Goal: Use online tool/utility

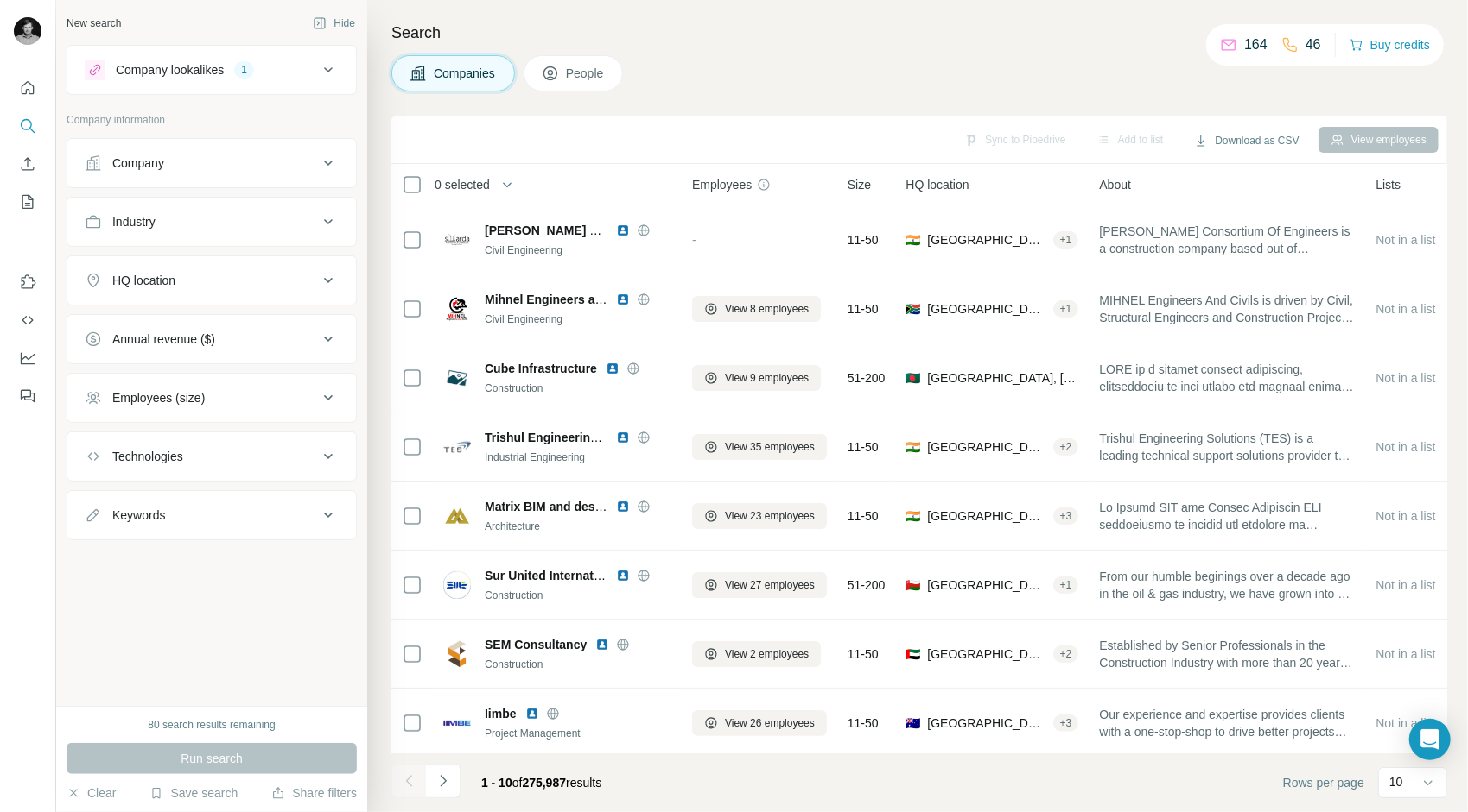
click at [238, 169] on div "Company" at bounding box center [201, 163] width 233 height 18
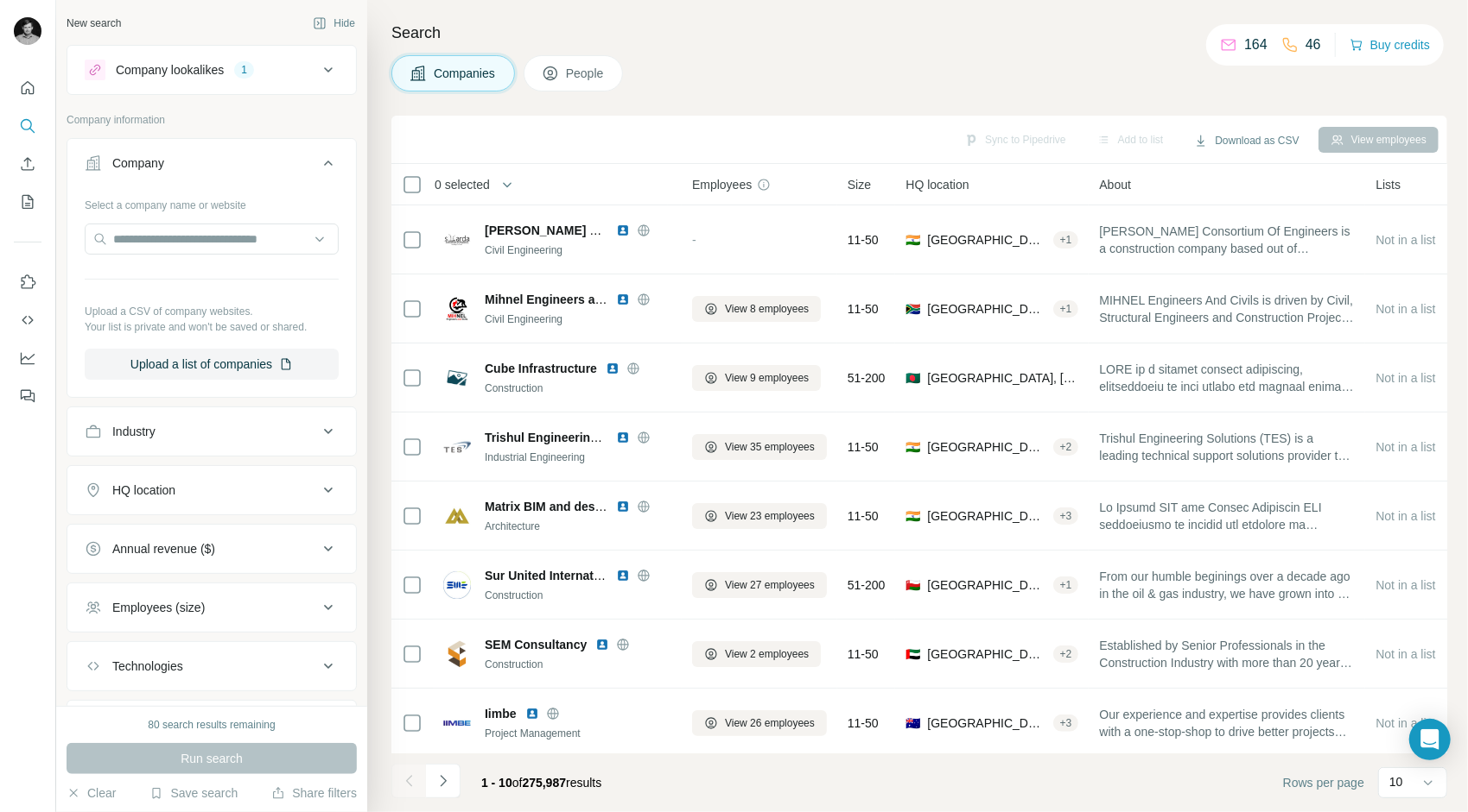
click at [238, 169] on div "Company" at bounding box center [201, 163] width 233 height 18
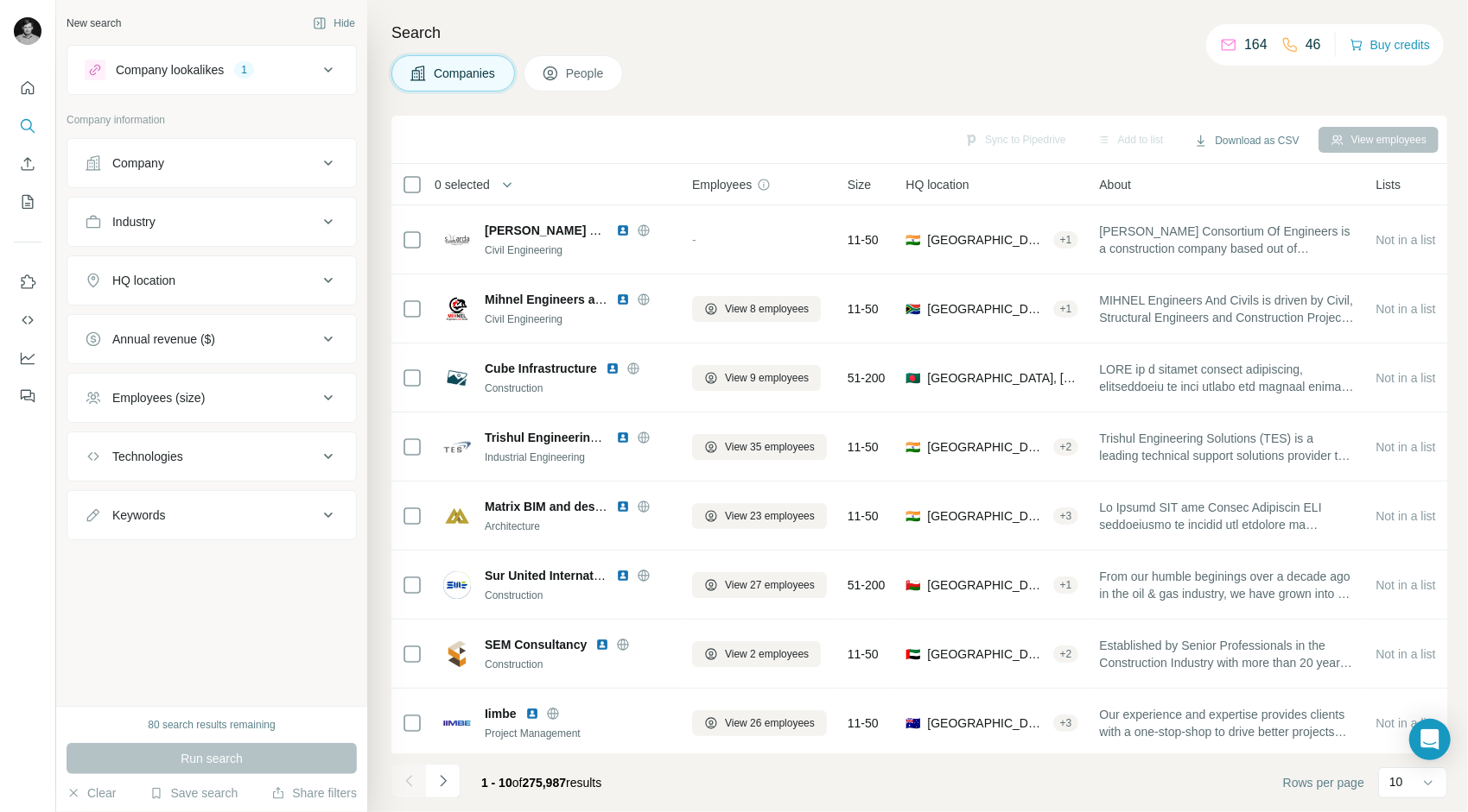
click at [232, 285] on div "HQ location" at bounding box center [201, 281] width 233 height 18
click at [218, 314] on input "text" at bounding box center [211, 324] width 254 height 31
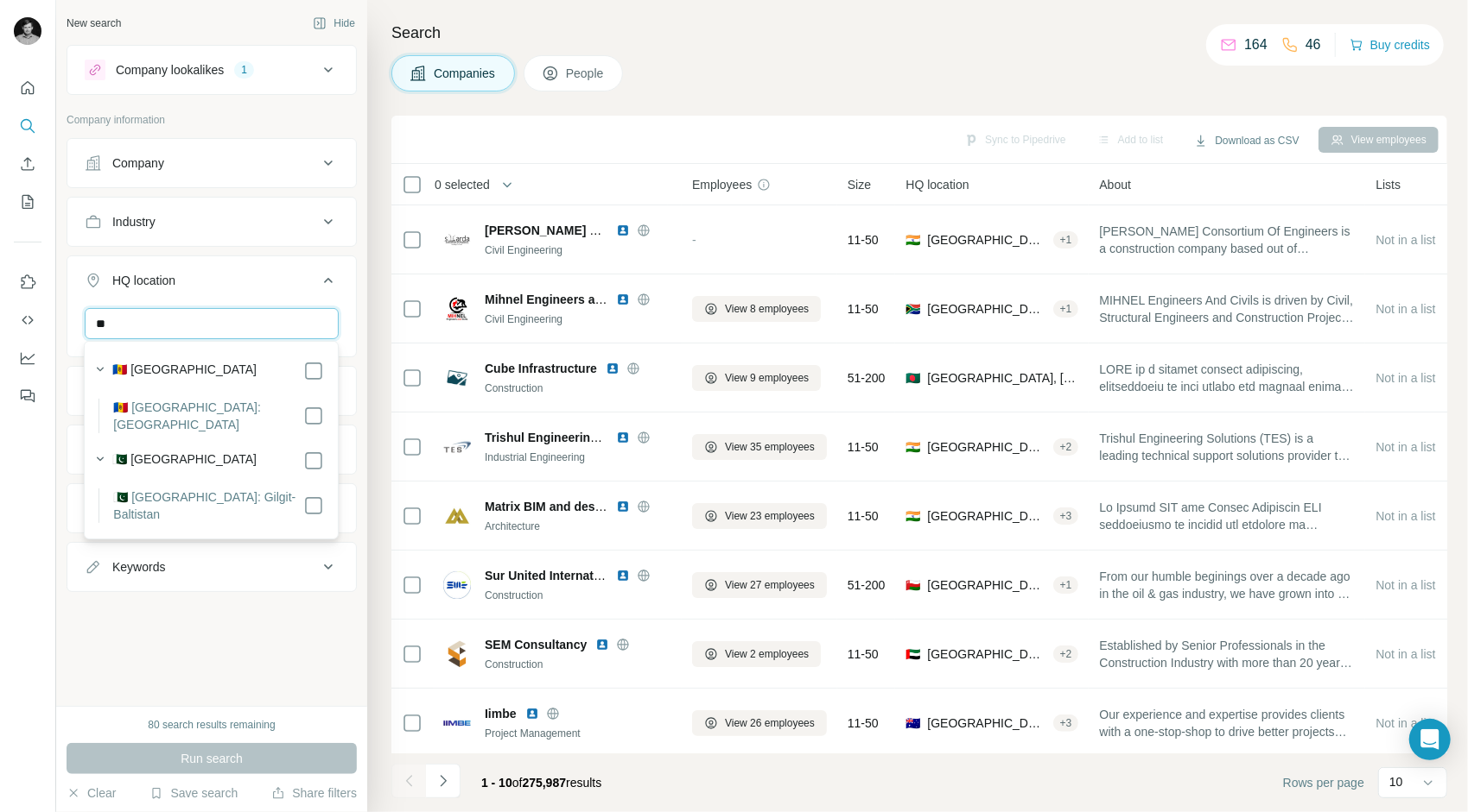
type input "*"
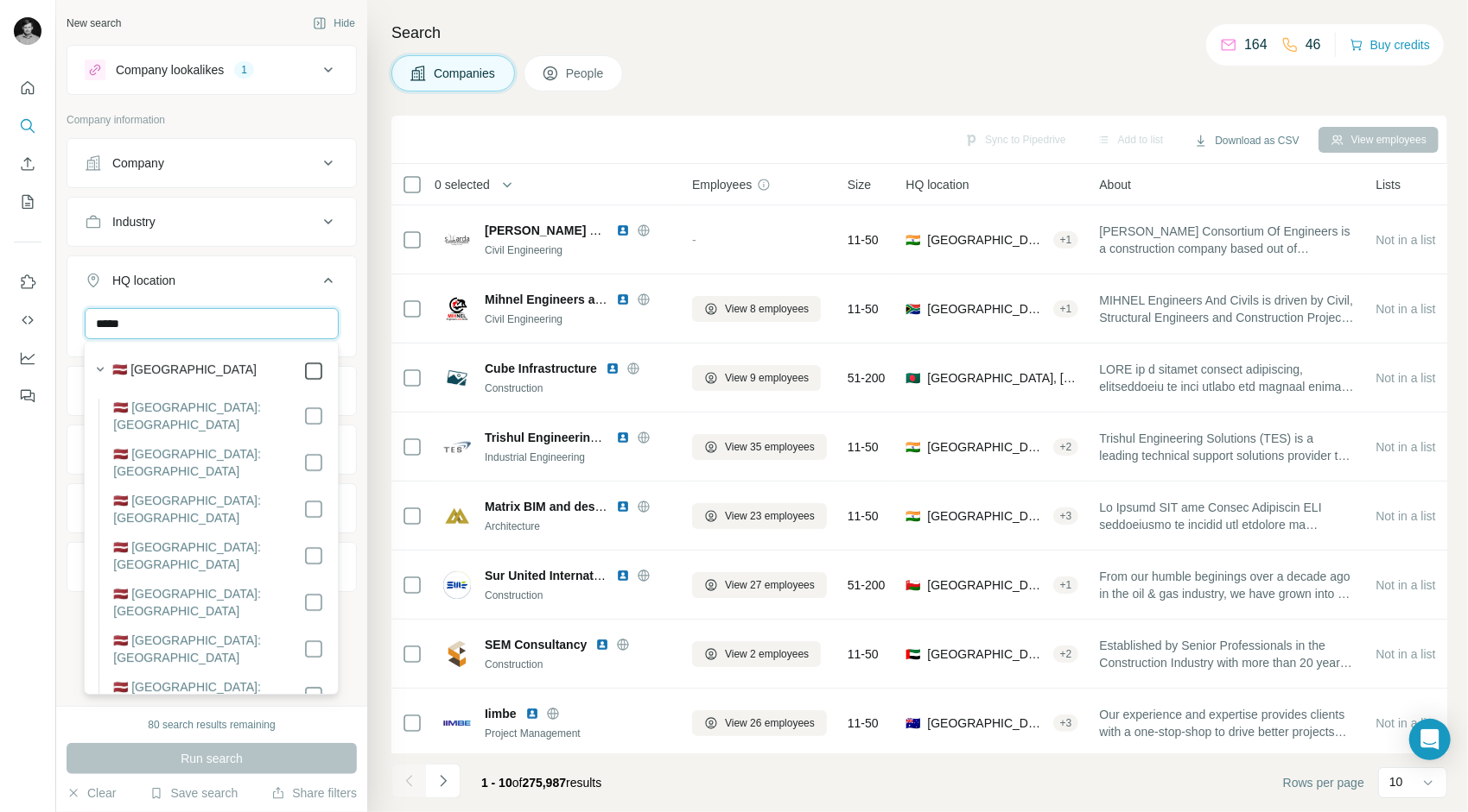
type input "*****"
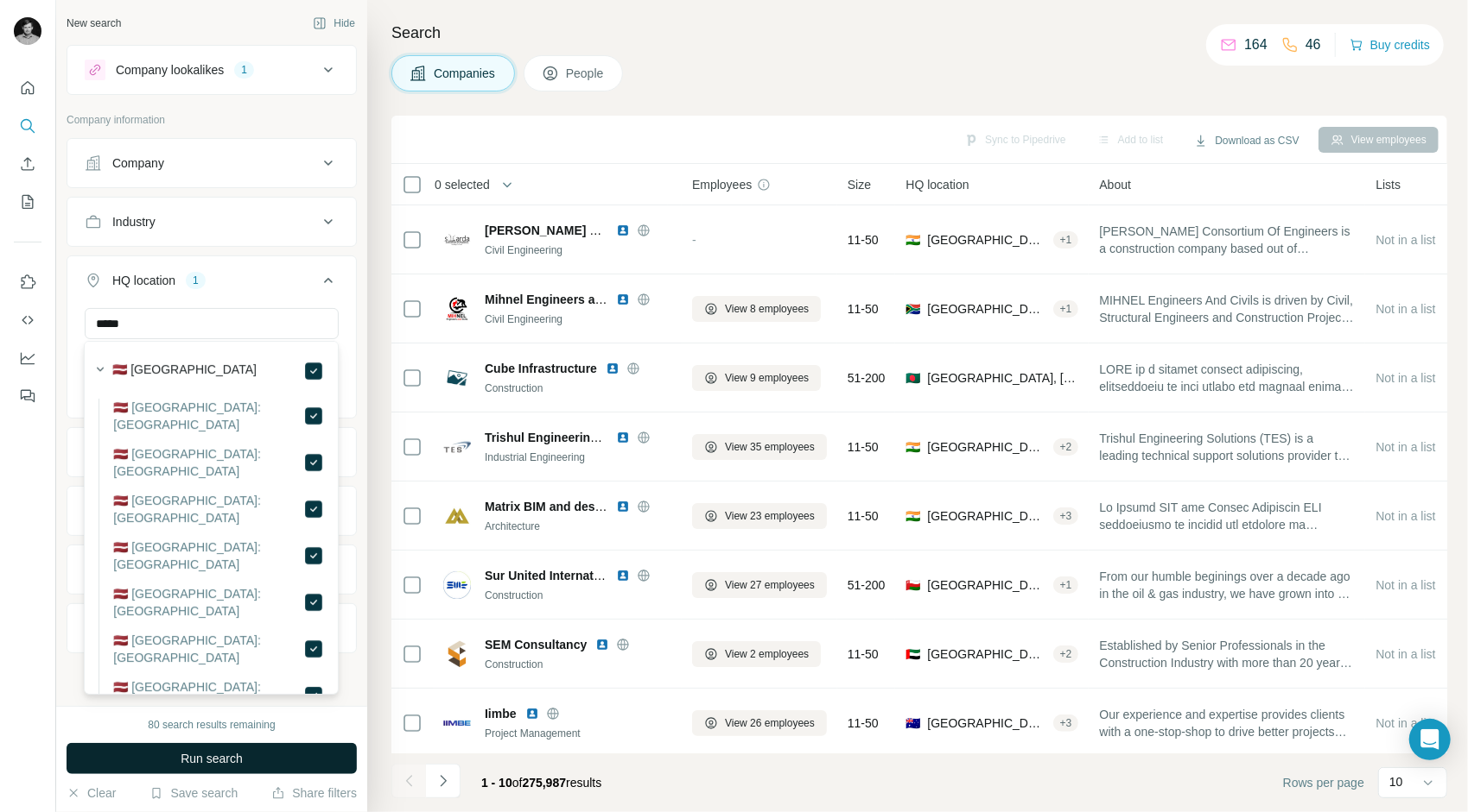
click at [226, 755] on span "Run search" at bounding box center [212, 759] width 62 height 18
